Goal: Information Seeking & Learning: Learn about a topic

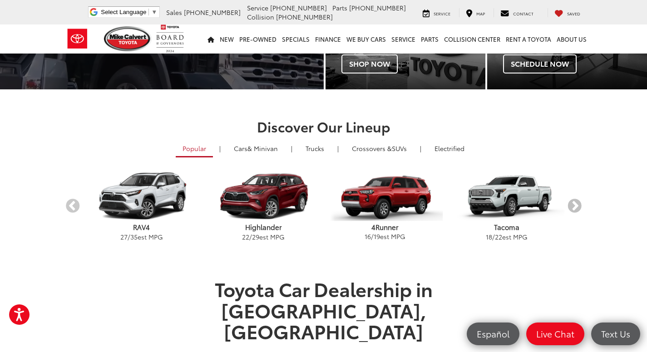
click at [582, 207] on button "Next" at bounding box center [575, 206] width 16 height 16
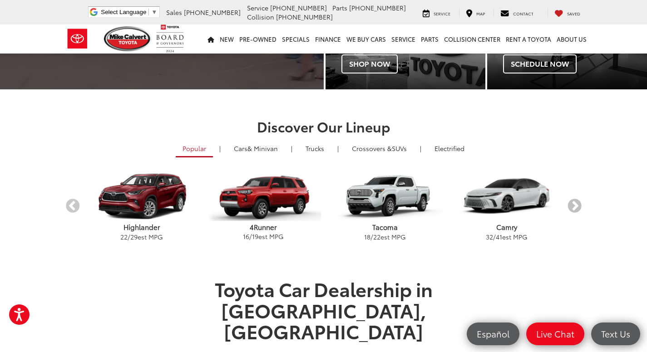
click at [582, 207] on button "Next" at bounding box center [575, 206] width 16 height 16
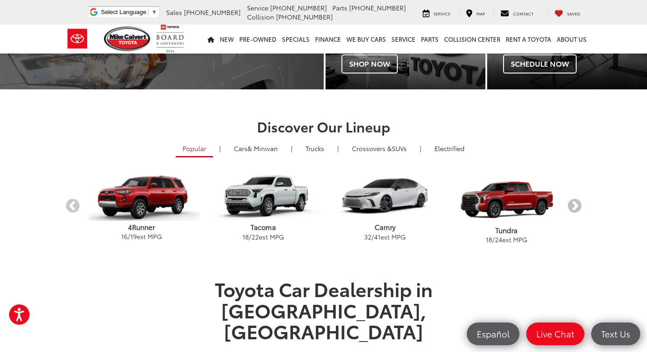
click at [582, 207] on button "Next" at bounding box center [575, 206] width 16 height 16
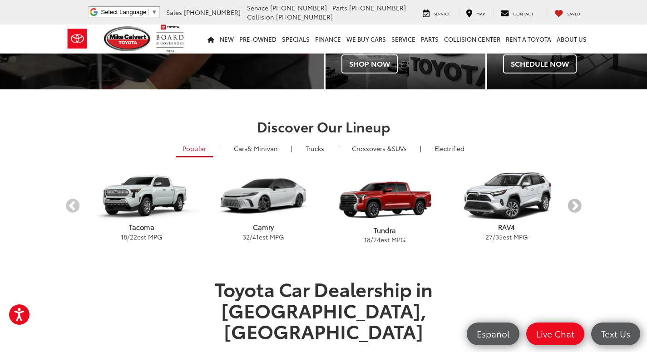
click at [582, 207] on button "Next" at bounding box center [575, 206] width 16 height 16
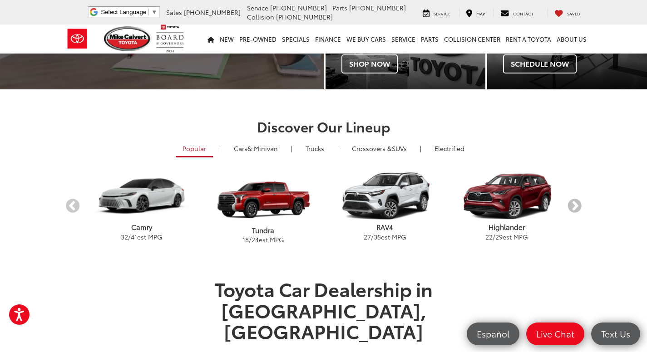
click at [582, 207] on button "Next" at bounding box center [575, 206] width 16 height 16
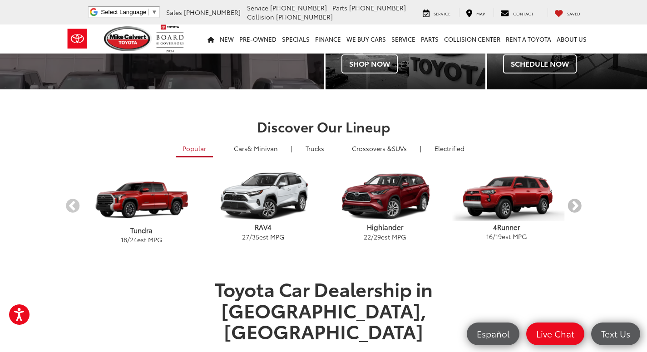
click at [582, 207] on button "Next" at bounding box center [575, 206] width 16 height 16
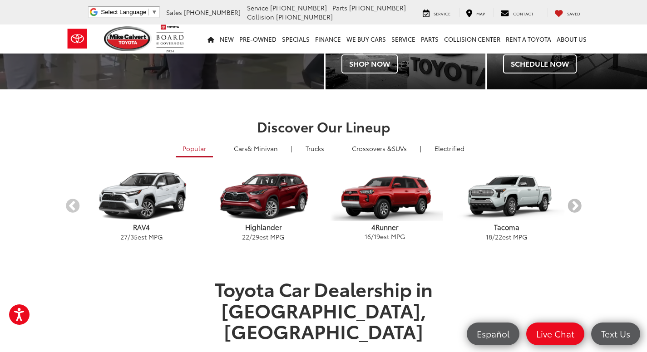
click at [582, 207] on button "Next" at bounding box center [575, 206] width 16 height 16
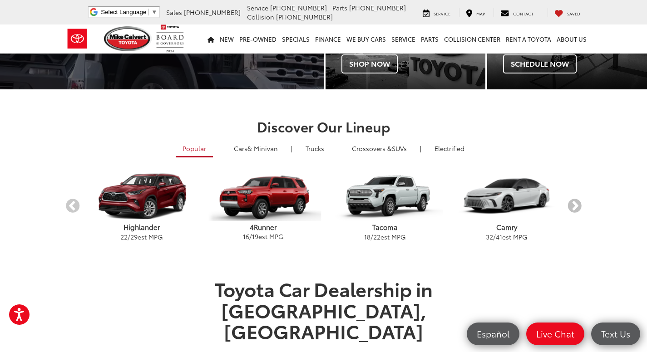
click at [582, 207] on button "Next" at bounding box center [575, 206] width 16 height 16
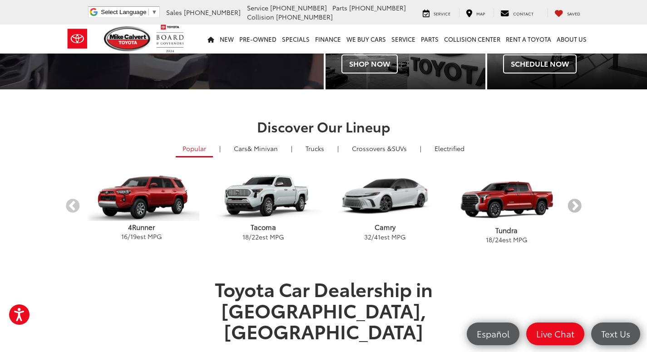
click at [582, 207] on button "Next" at bounding box center [575, 206] width 16 height 16
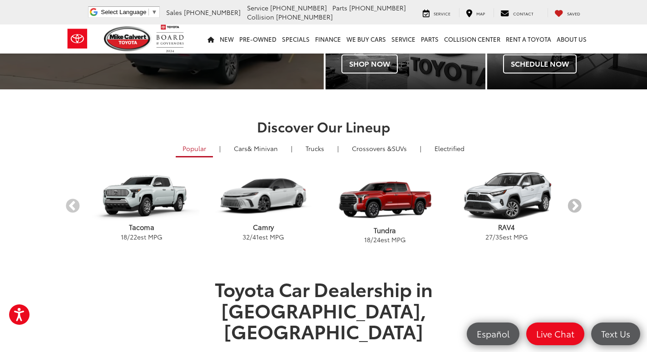
click at [582, 207] on button "Next" at bounding box center [575, 206] width 16 height 16
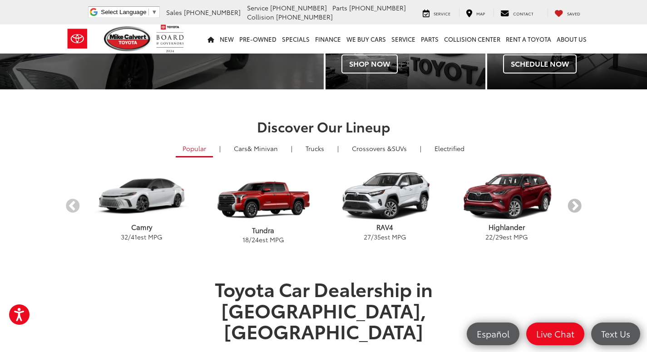
click at [582, 207] on button "Next" at bounding box center [575, 206] width 16 height 16
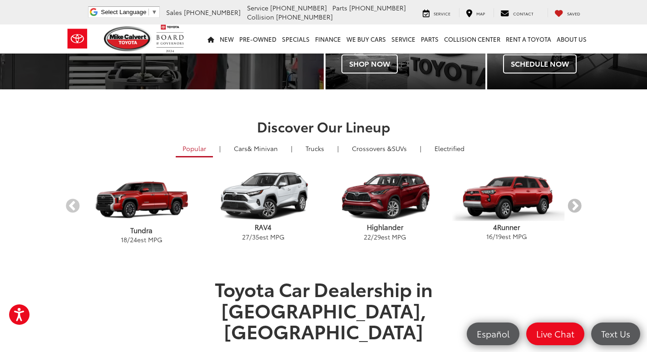
click at [582, 207] on button "Next" at bounding box center [575, 206] width 16 height 16
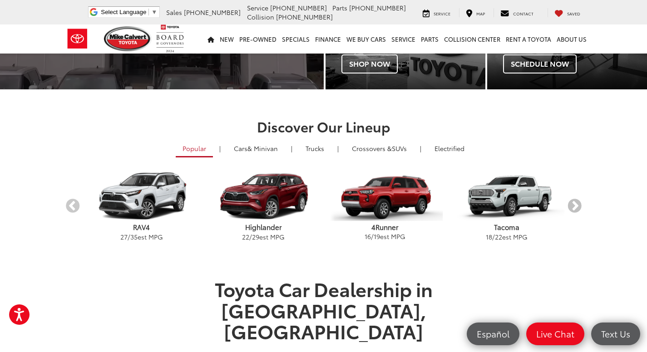
click at [582, 207] on button "Next" at bounding box center [575, 206] width 16 height 16
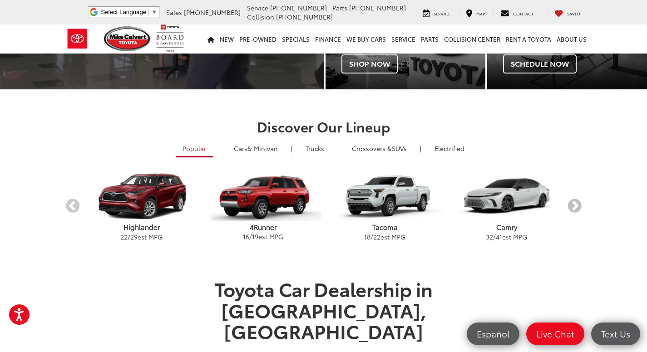
click at [582, 207] on button "Next" at bounding box center [575, 206] width 16 height 16
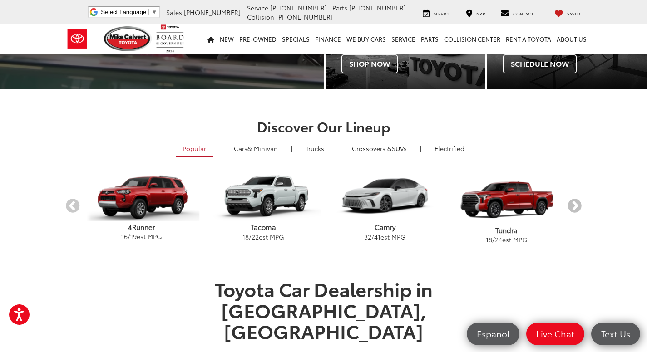
click at [582, 207] on button "Next" at bounding box center [575, 206] width 16 height 16
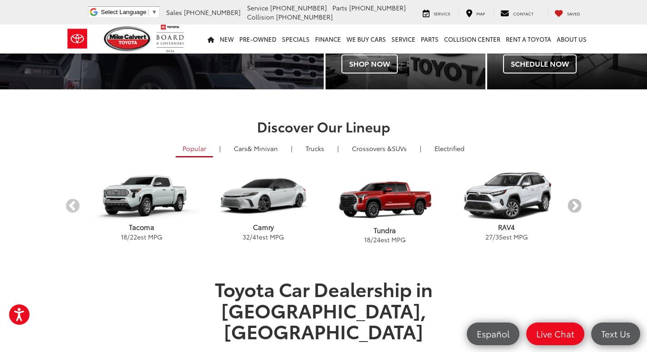
click at [582, 207] on button "Next" at bounding box center [575, 206] width 16 height 16
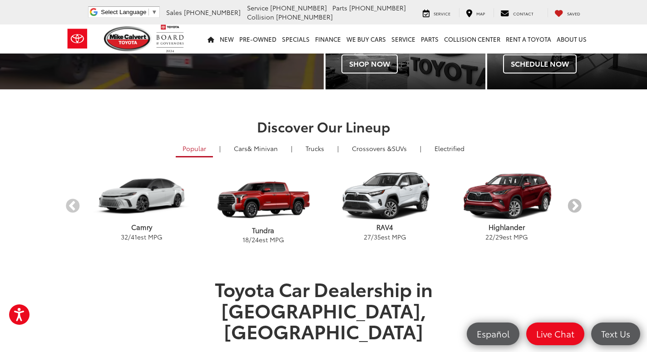
click at [582, 207] on button "Next" at bounding box center [575, 206] width 16 height 16
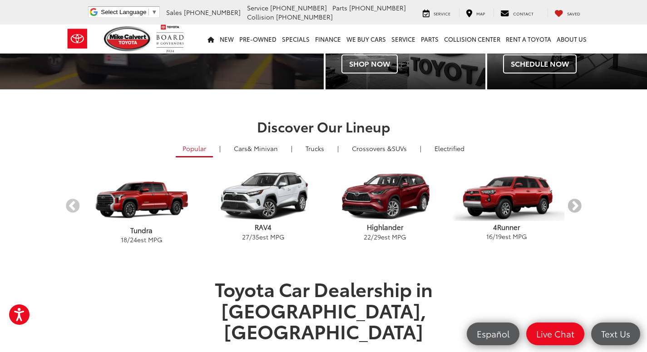
click at [582, 207] on button "Next" at bounding box center [575, 206] width 16 height 16
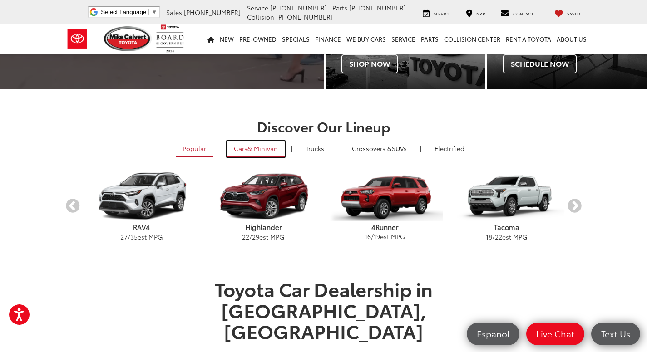
click at [268, 148] on span "& Minivan" at bounding box center [262, 148] width 30 height 9
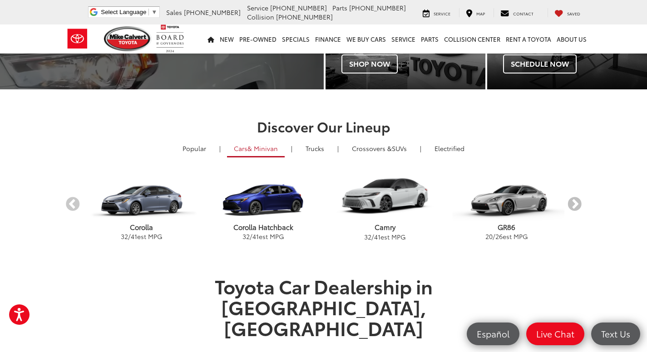
click at [582, 202] on button "Next" at bounding box center [575, 205] width 16 height 16
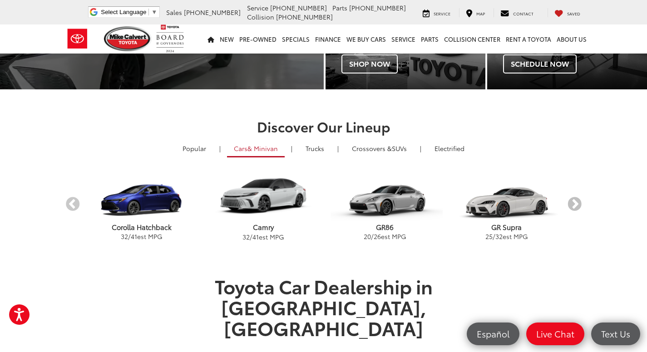
click at [582, 202] on button "Next" at bounding box center [575, 205] width 16 height 16
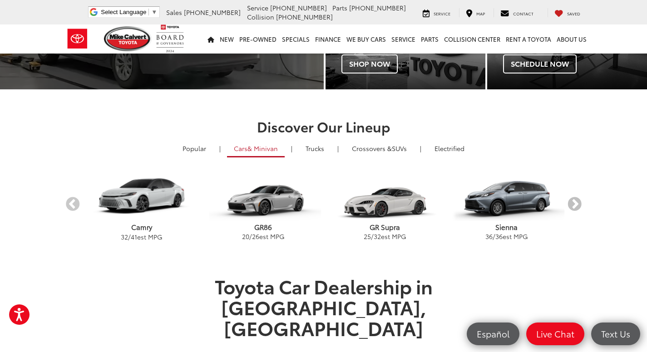
click at [582, 202] on button "Next" at bounding box center [575, 205] width 16 height 16
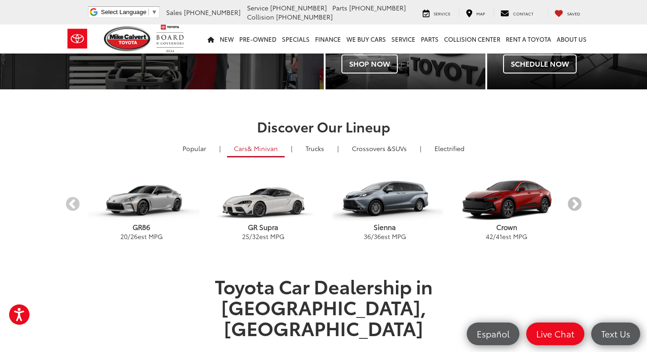
click at [582, 201] on button "Next" at bounding box center [575, 205] width 16 height 16
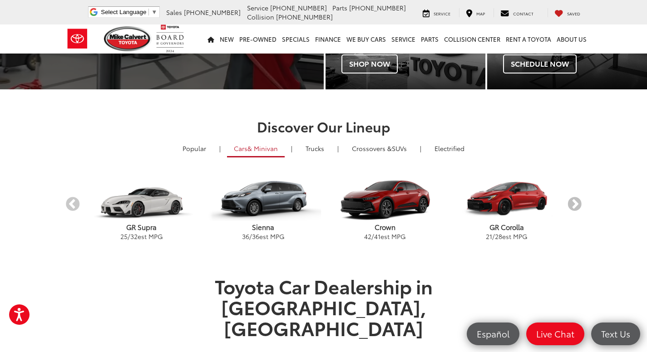
click at [582, 201] on button "Next" at bounding box center [575, 205] width 16 height 16
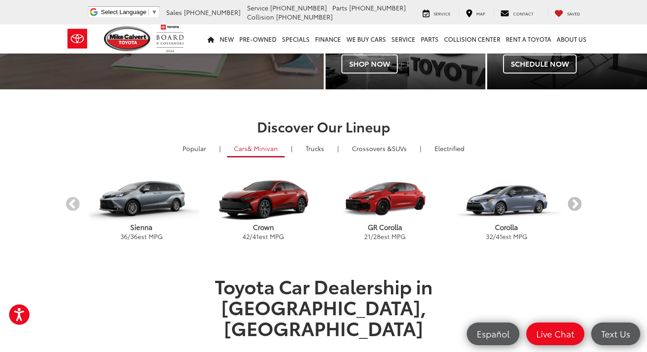
click at [582, 201] on button "Next" at bounding box center [575, 205] width 16 height 16
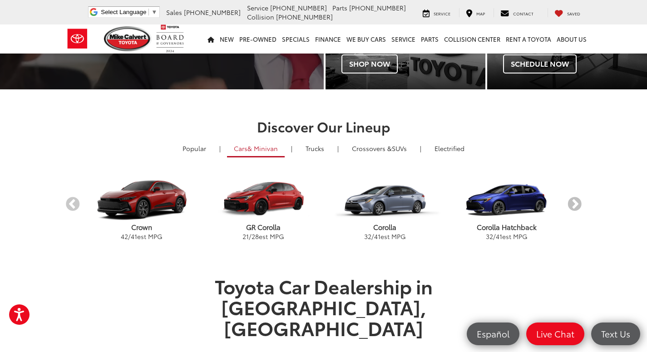
click at [582, 201] on button "Next" at bounding box center [575, 205] width 16 height 16
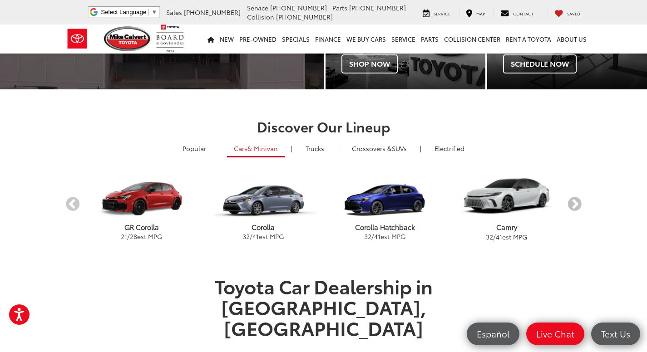
click at [582, 201] on button "Next" at bounding box center [575, 205] width 16 height 16
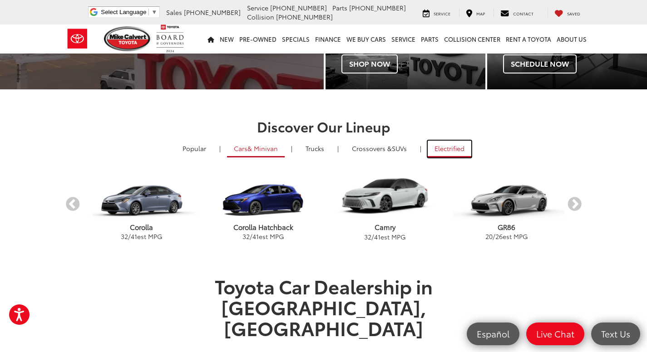
click at [448, 150] on link "Electrified" at bounding box center [450, 149] width 44 height 17
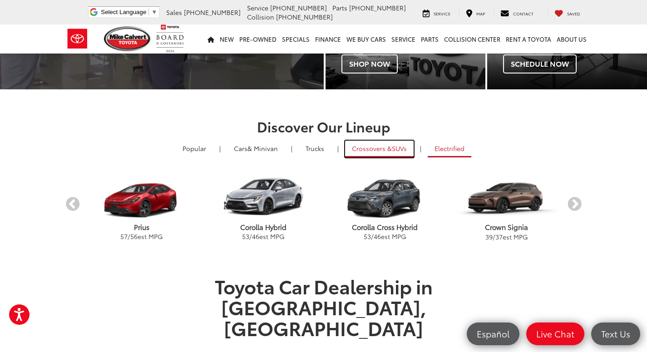
click at [408, 149] on link "Crossovers & SUVs" at bounding box center [379, 149] width 69 height 17
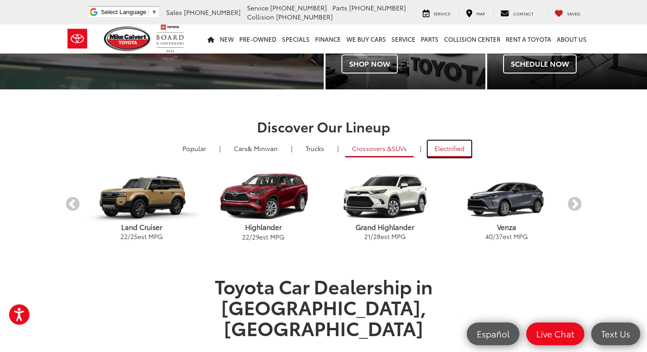
click at [442, 148] on link "Electrified" at bounding box center [450, 149] width 44 height 17
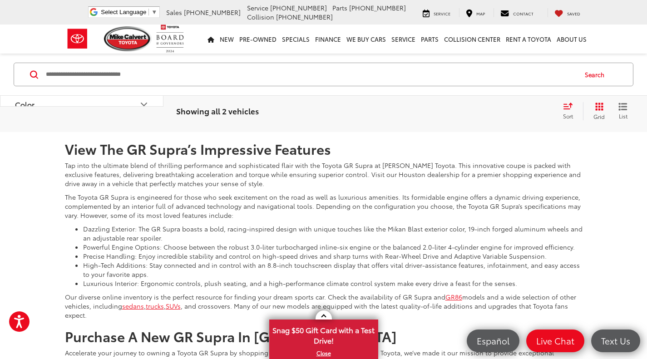
scroll to position [1044, 0]
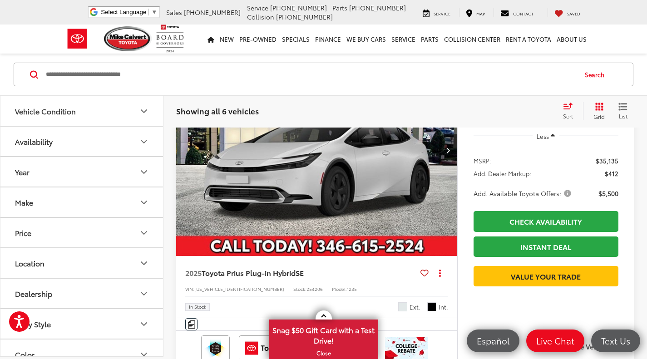
scroll to position [908, 0]
